Goal: Navigation & Orientation: Find specific page/section

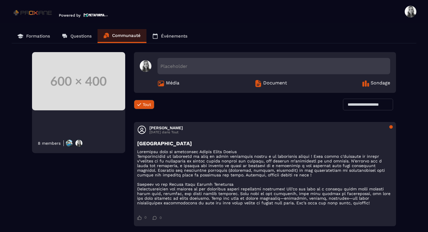
click at [413, 10] on span at bounding box center [410, 12] width 12 height 12
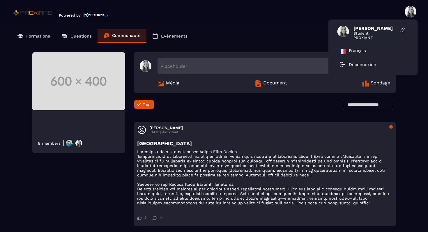
click at [305, 27] on section "Formations Questions Communauté Événements 8 members Placeholder Média Document…" at bounding box center [214, 134] width 428 height 223
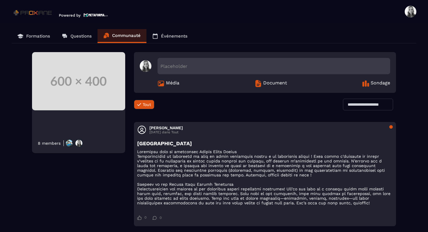
click at [163, 39] on link "Événements" at bounding box center [169, 36] width 47 height 14
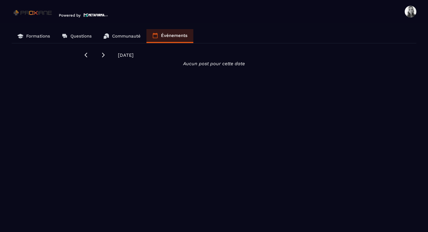
click at [28, 12] on img at bounding box center [33, 12] width 43 height 9
click at [38, 14] on img at bounding box center [33, 12] width 43 height 9
click at [91, 19] on header "Powered by [PERSON_NAME] [EMAIL_ADDRESS][DOMAIN_NAME] Formations Questions Comm…" at bounding box center [214, 11] width 428 height 23
click at [98, 16] on img at bounding box center [95, 15] width 24 height 5
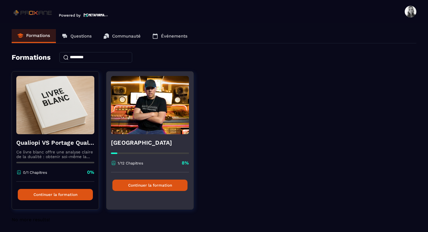
scroll to position [1, 0]
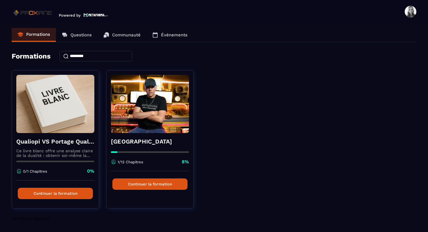
click at [409, 13] on span at bounding box center [410, 12] width 12 height 12
